Goal: Task Accomplishment & Management: Manage account settings

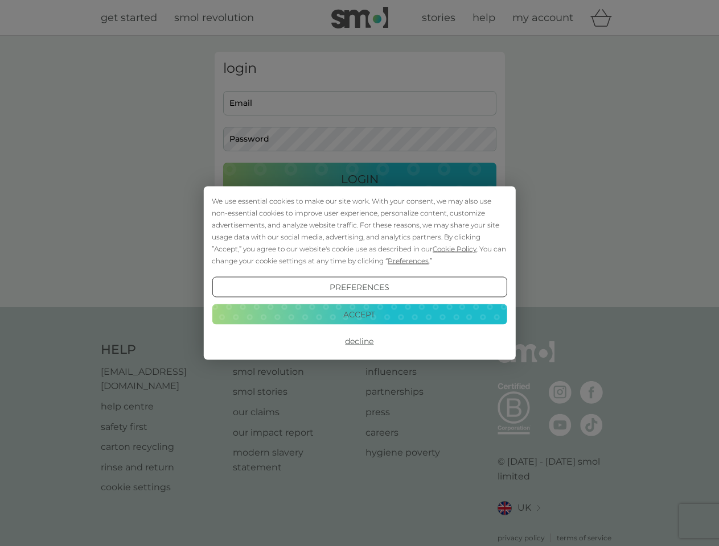
click at [455, 249] on span "Cookie Policy" at bounding box center [455, 249] width 44 height 9
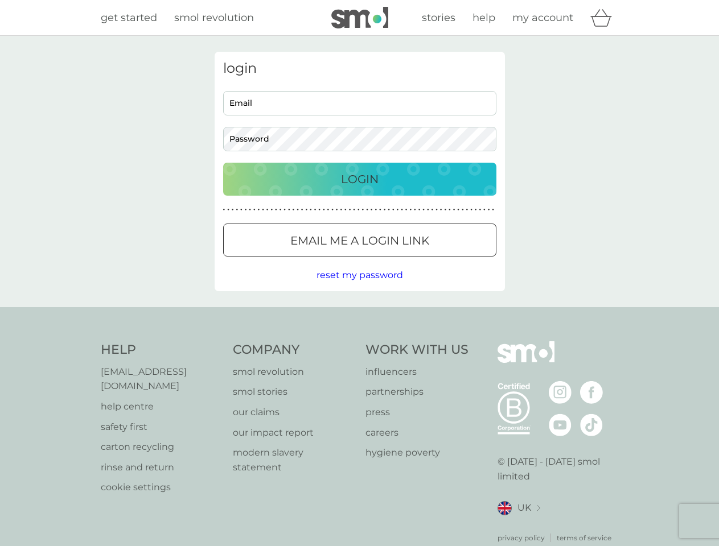
click at [407, 261] on div "login Email Password Login ● ● ● ● ● ● ● ● ● ● ● ● ● ● ● ● ● ● ● ● ● ● ● ● ● ● …" at bounding box center [360, 172] width 290 height 240
click at [359, 287] on div "login Email Password Login ● ● ● ● ● ● ● ● ● ● ● ● ● ● ● ● ● ● ● ● ● ● ● ● ● ● …" at bounding box center [360, 172] width 290 height 240
click at [359, 341] on div "Help [EMAIL_ADDRESS][DOMAIN_NAME] help centre safety first carton recycling rin…" at bounding box center [360, 442] width 518 height 202
click at [359, 314] on div "Help [EMAIL_ADDRESS][DOMAIN_NAME] help centre safety first carton recycling rin…" at bounding box center [359, 442] width 719 height 270
